Goal: Transaction & Acquisition: Purchase product/service

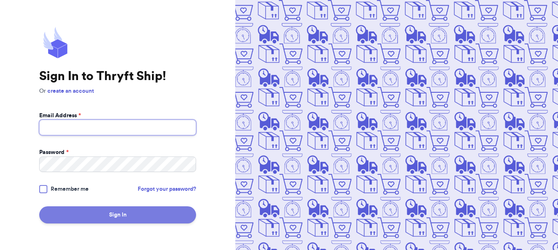
type input "lpsstockwell@gmail.com"
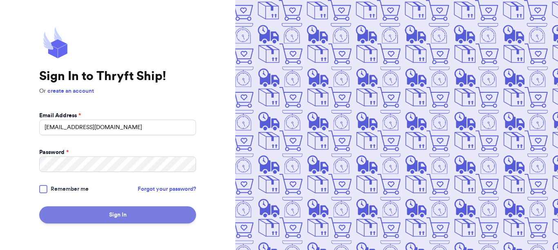
click at [134, 216] on button "Sign In" at bounding box center [117, 214] width 157 height 17
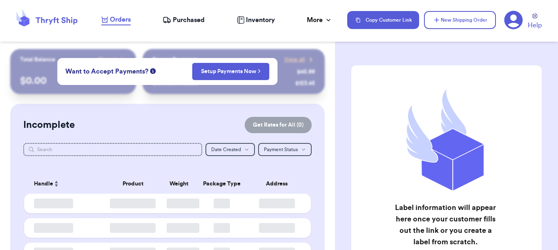
checkbox input "false"
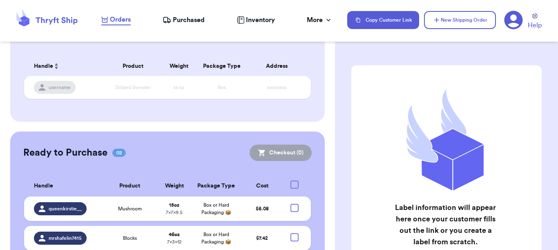
scroll to position [151, 0]
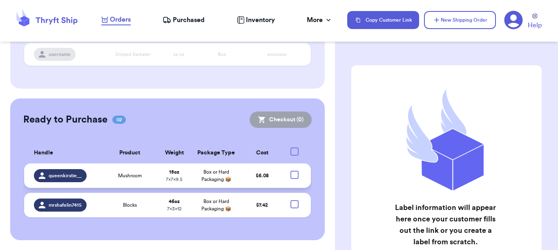
click at [291, 175] on div at bounding box center [295, 175] width 8 height 8
click at [294, 171] on input "checkbox" at bounding box center [294, 170] width 0 height 0
checkbox input "true"
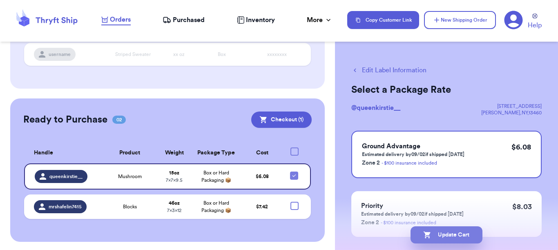
click at [434, 231] on button "Update Cart" at bounding box center [447, 235] width 72 height 17
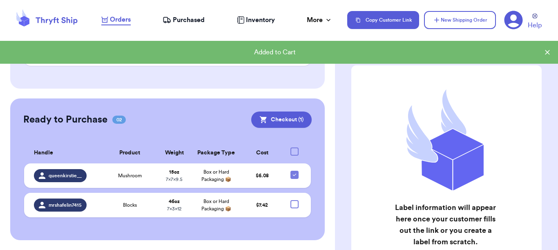
scroll to position [106, 0]
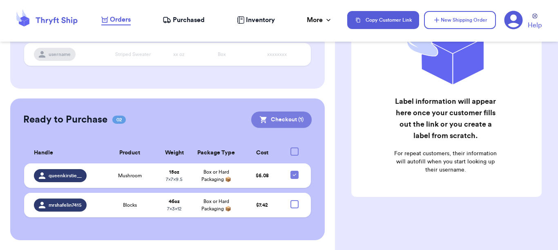
click at [292, 117] on button "Checkout ( 1 )" at bounding box center [281, 120] width 61 height 16
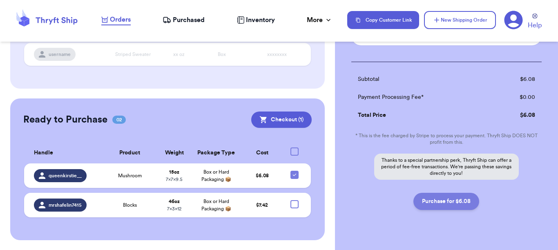
click at [431, 197] on button "Purchase for $6.08" at bounding box center [447, 201] width 66 height 17
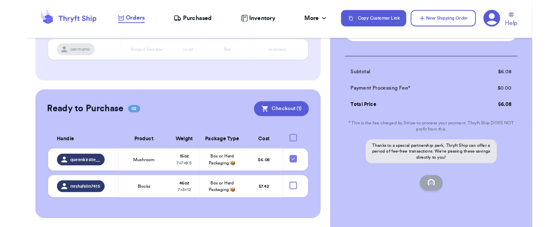
scroll to position [121, 0]
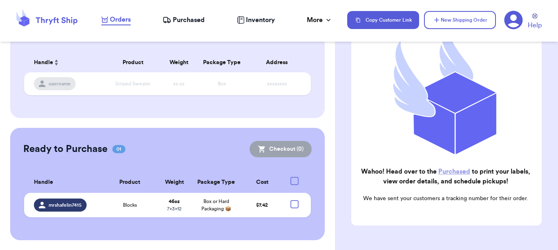
click at [192, 19] on span "Purchased" at bounding box center [189, 20] width 32 height 10
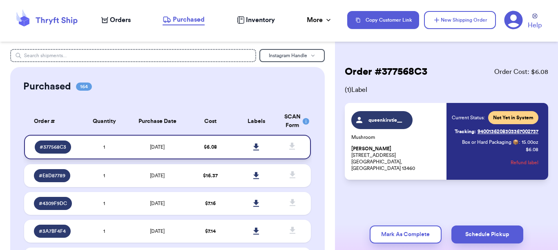
click at [253, 144] on icon at bounding box center [256, 147] width 6 height 7
